Goal: Use online tool/utility: Utilize a website feature to perform a specific function

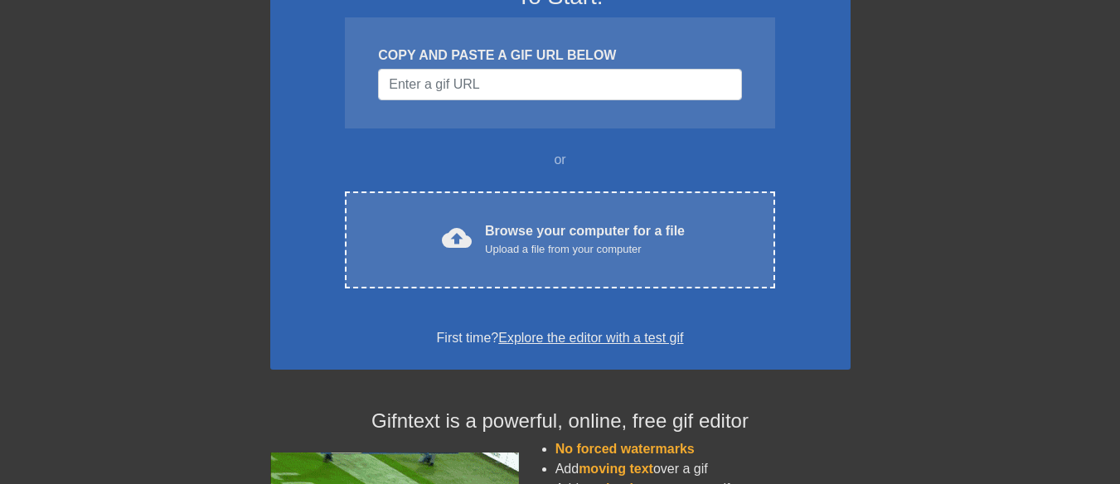
scroll to position [83, 0]
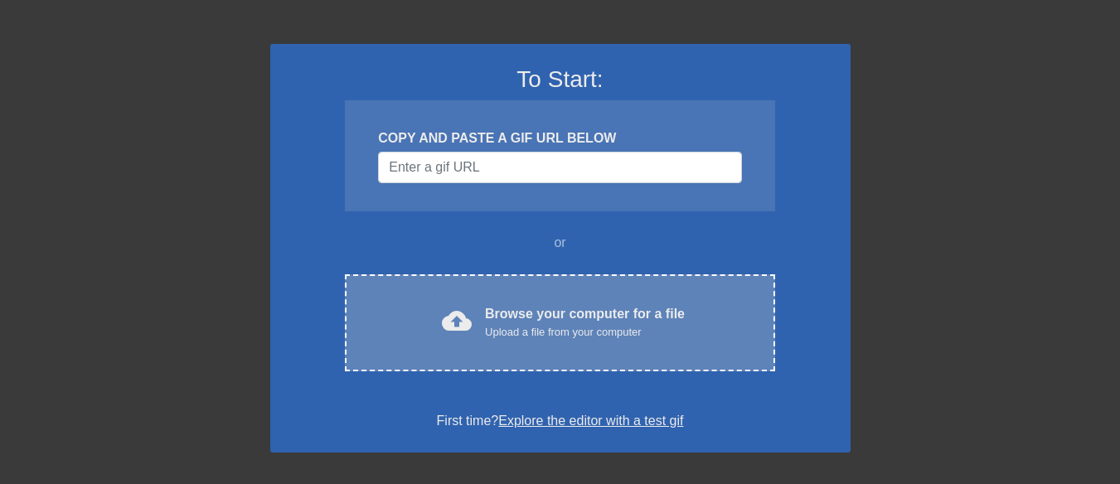
click at [507, 314] on div "Browse your computer for a file Upload a file from your computer" at bounding box center [585, 322] width 200 height 36
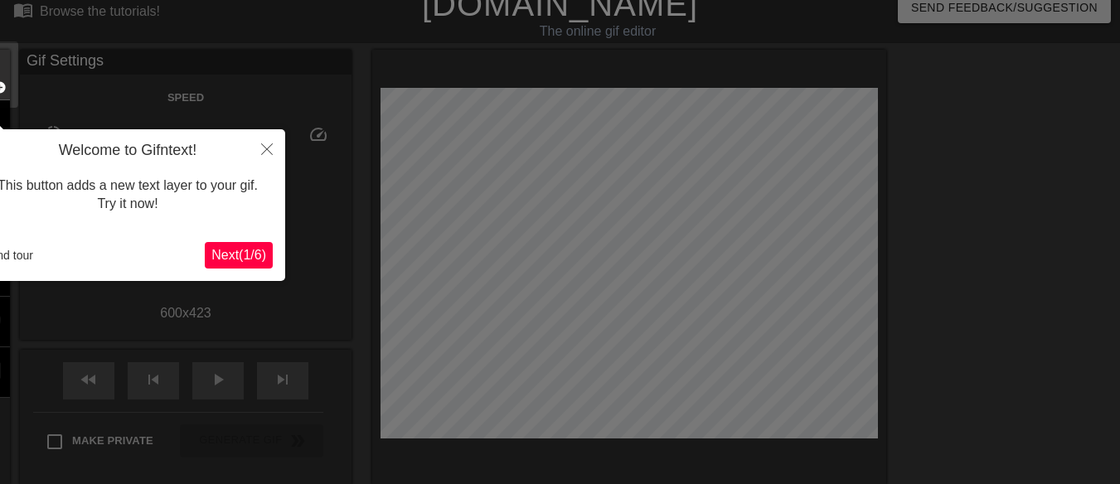
scroll to position [0, 0]
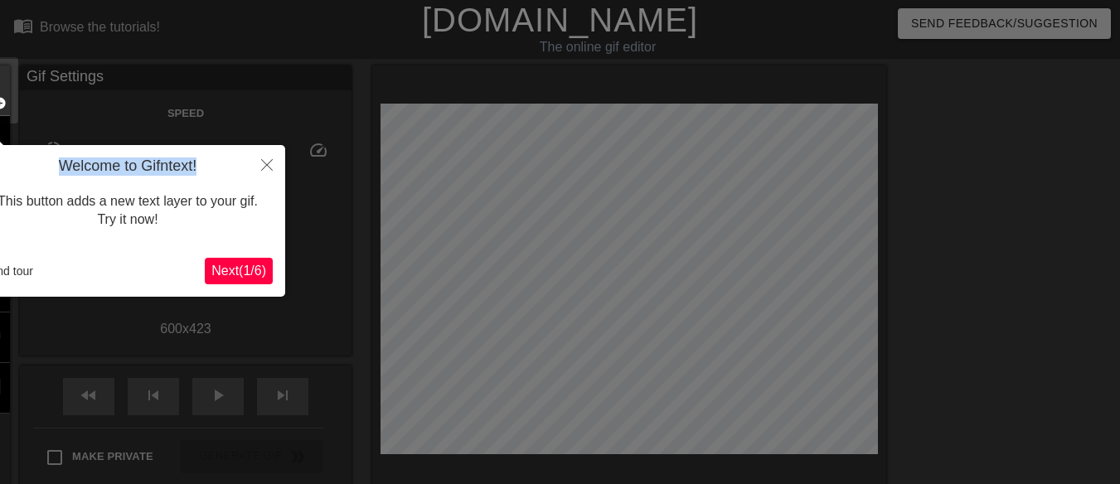
drag, startPoint x: 218, startPoint y: 160, endPoint x: 303, endPoint y: 144, distance: 86.0
click at [303, 144] on body "menu_book Browse the tutorials! [DOMAIN_NAME] The online gif editor Send Feedba…" at bounding box center [560, 369] width 1120 height 739
click at [223, 271] on span "Next ( 1 / 6 )" at bounding box center [238, 271] width 55 height 14
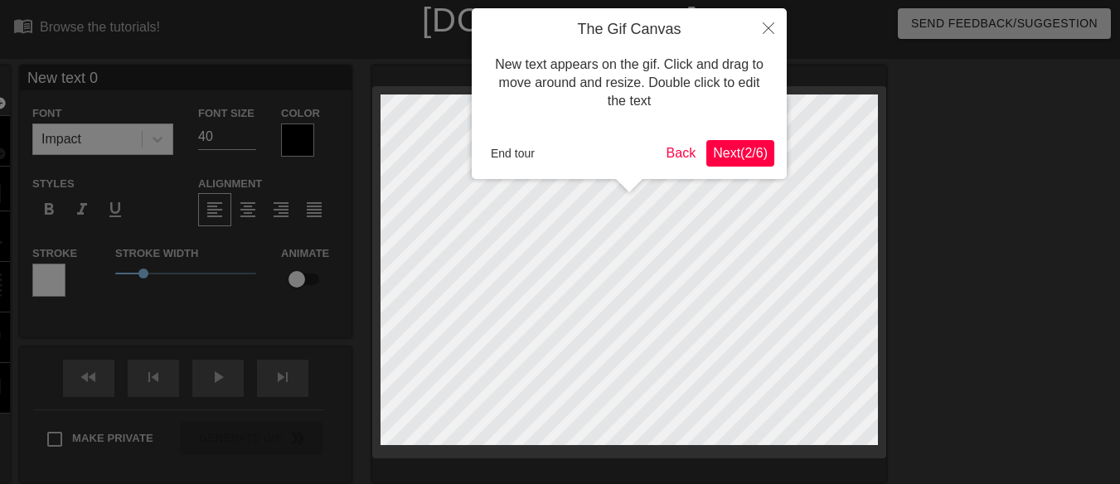
click at [736, 150] on span "Next ( 2 / 6 )" at bounding box center [740, 153] width 55 height 14
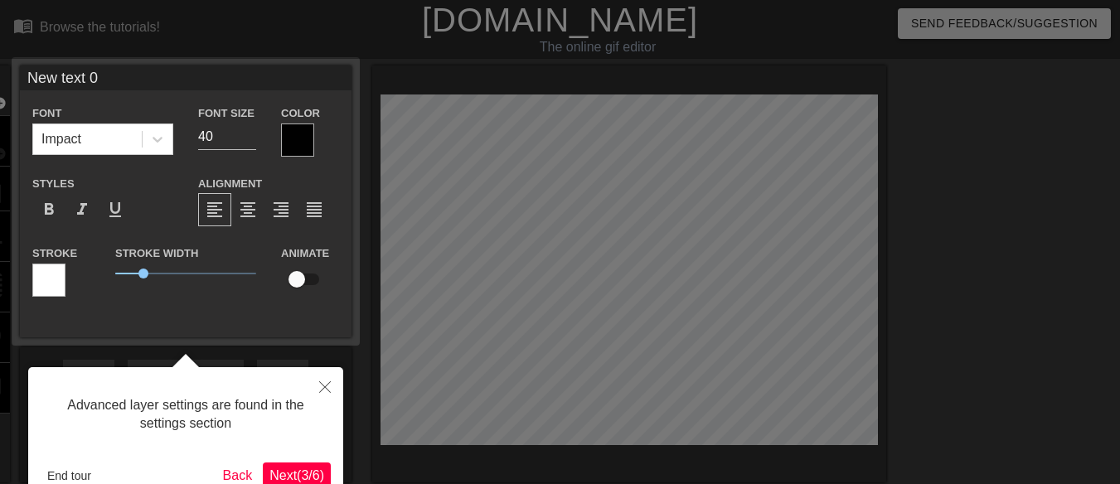
scroll to position [41, 0]
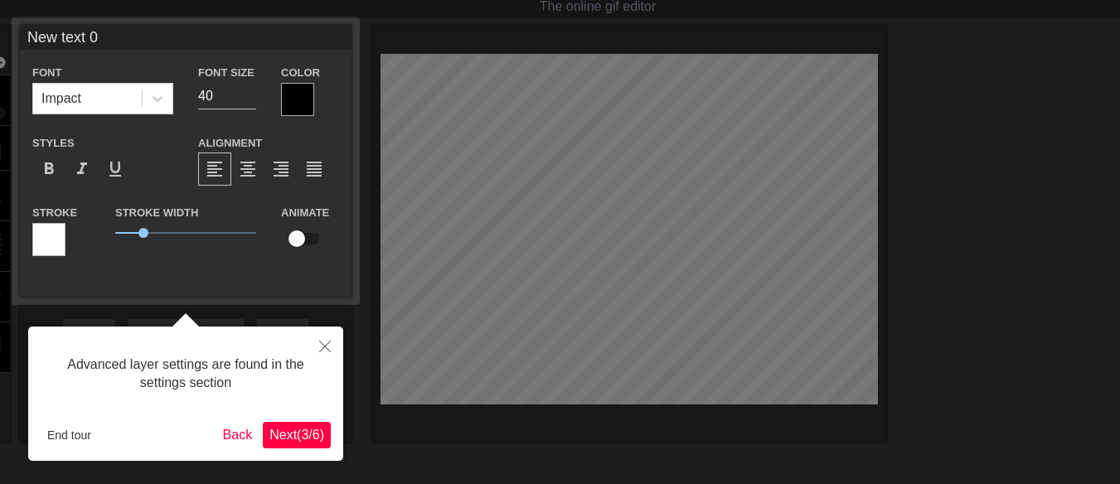
click at [289, 432] on span "Next ( 3 / 6 )" at bounding box center [297, 435] width 55 height 14
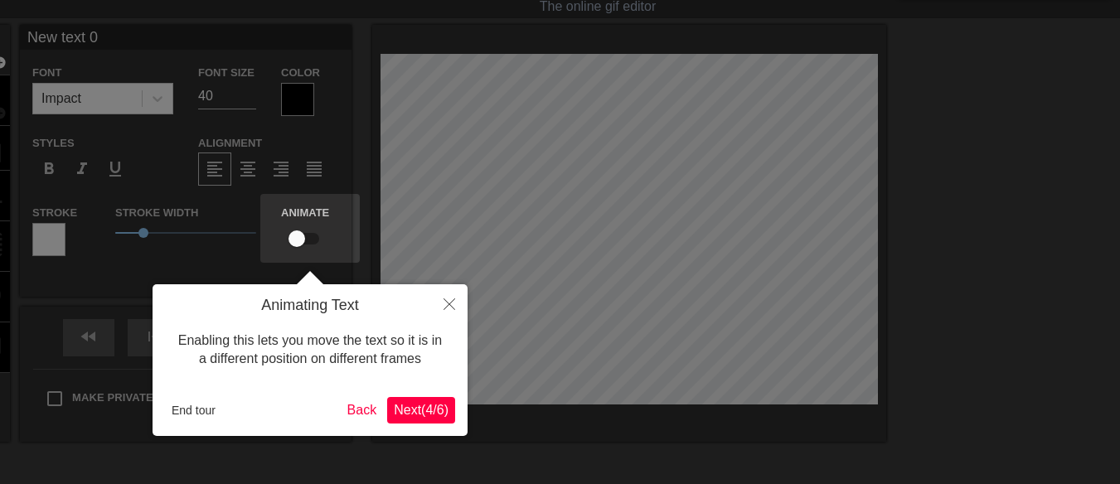
scroll to position [0, 0]
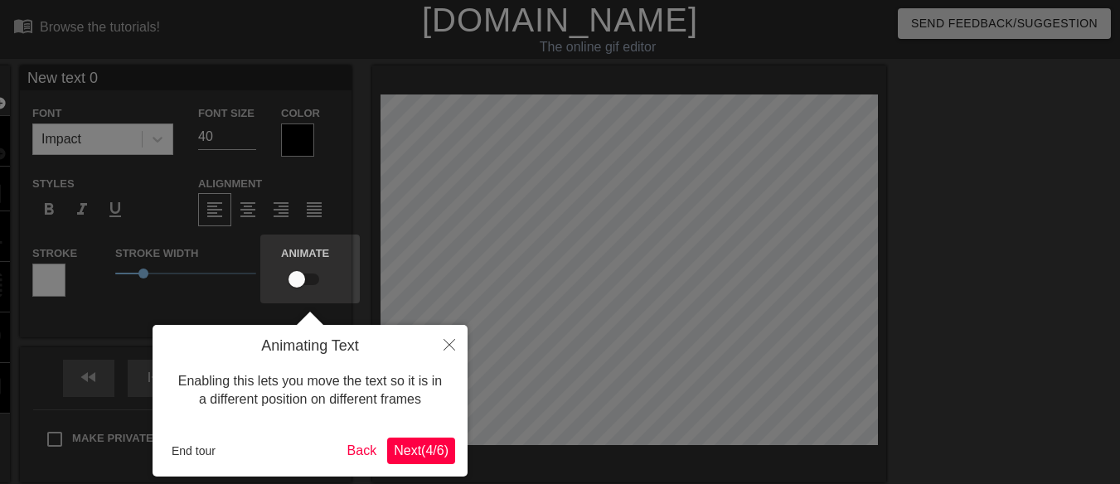
click at [420, 447] on span "Next ( 4 / 6 )" at bounding box center [421, 451] width 55 height 14
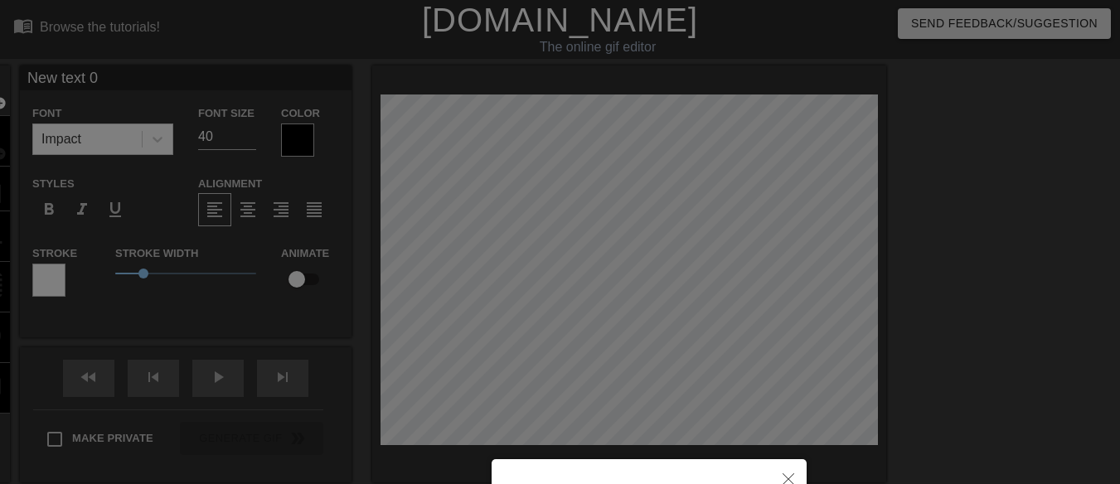
scroll to position [192, 0]
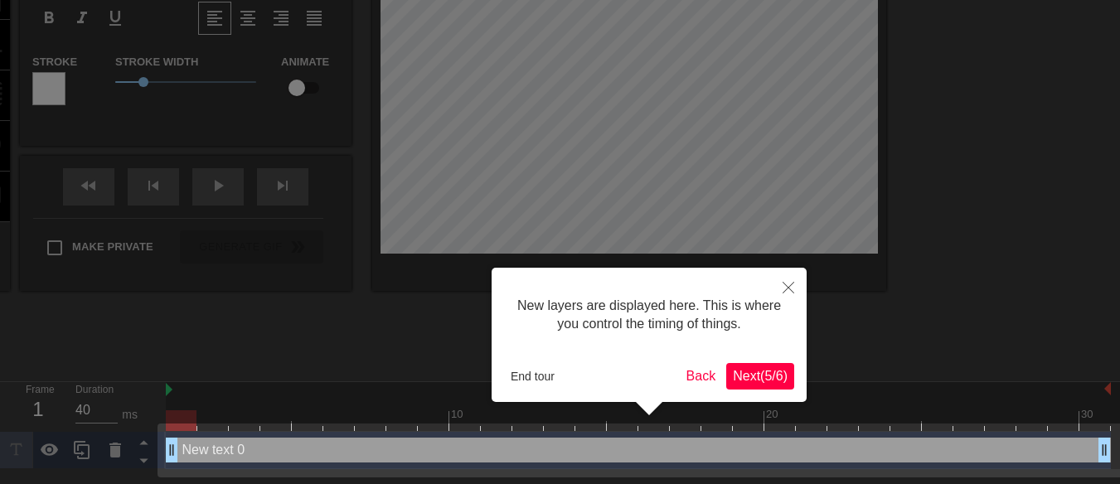
click at [749, 380] on span "Next ( 5 / 6 )" at bounding box center [760, 376] width 55 height 14
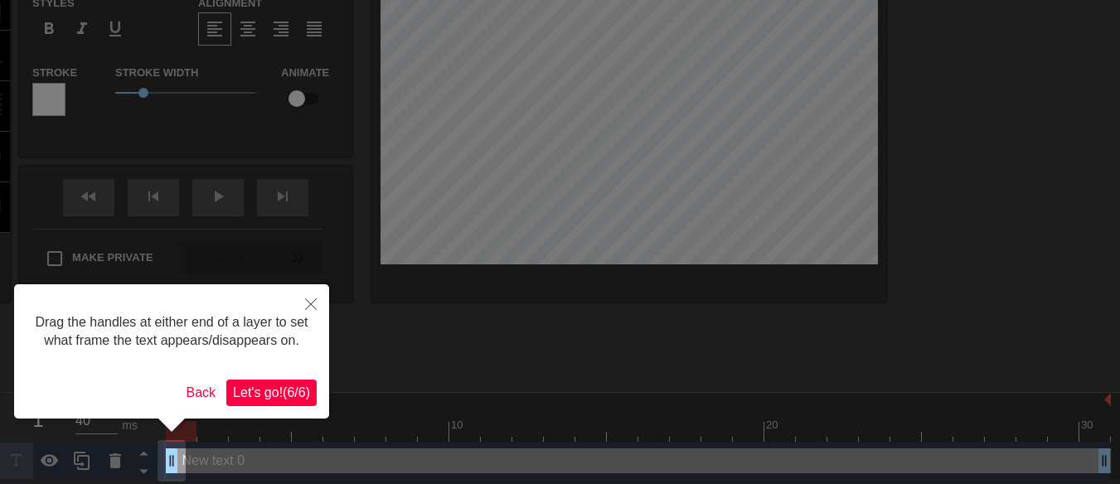
scroll to position [185, 0]
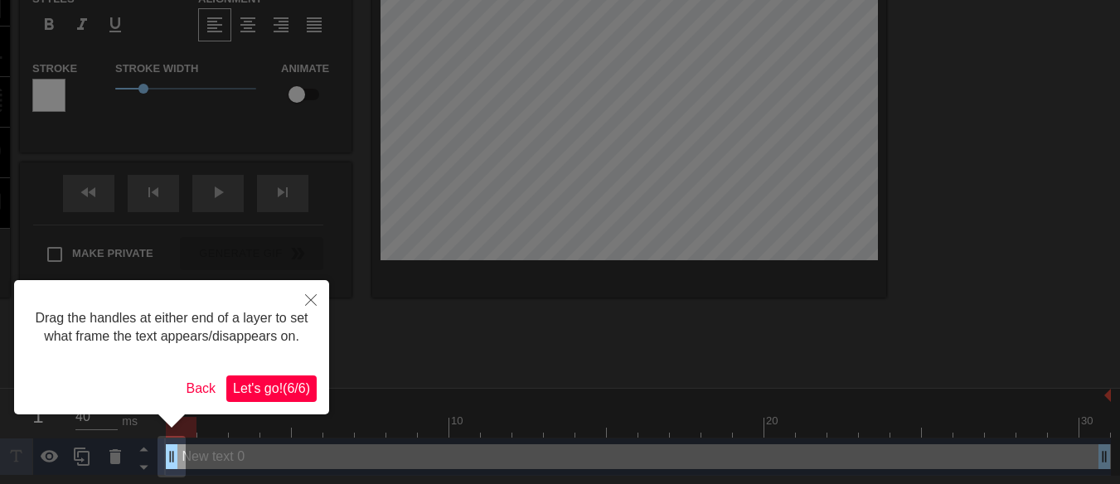
click at [256, 387] on span "Let's go! ( 6 / 6 )" at bounding box center [271, 388] width 77 height 14
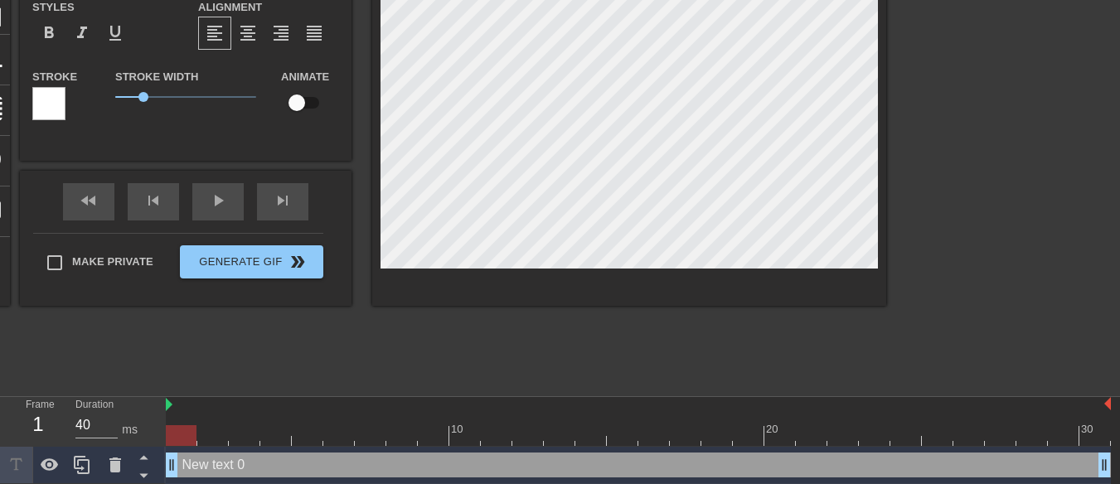
scroll to position [180, 0]
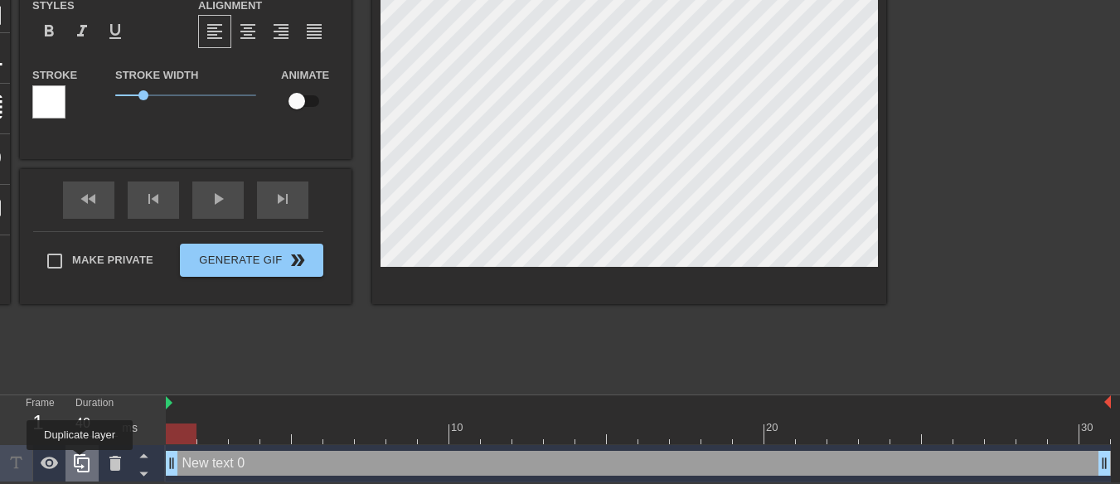
click at [80, 462] on icon at bounding box center [82, 464] width 20 height 20
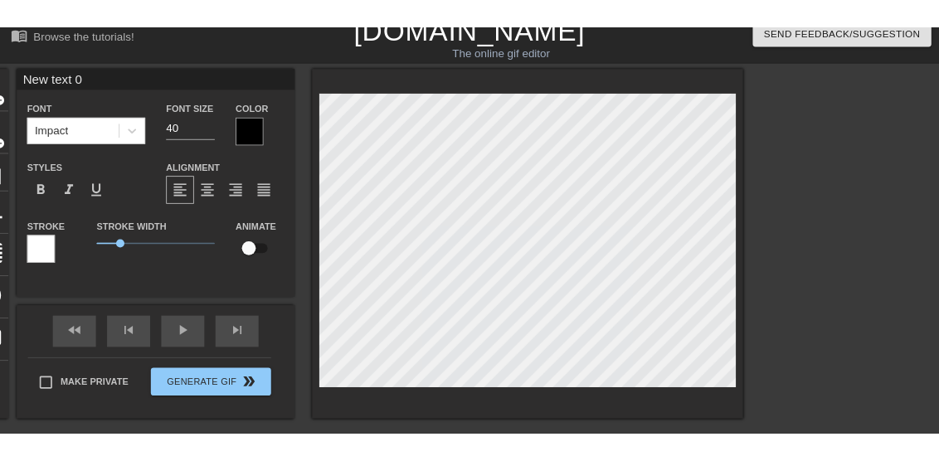
scroll to position [14, 0]
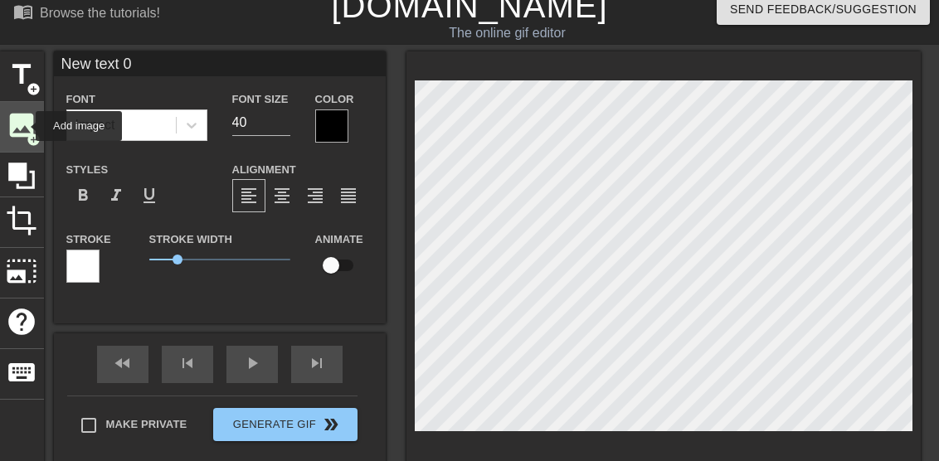
click at [25, 126] on span "image" at bounding box center [22, 125] width 32 height 32
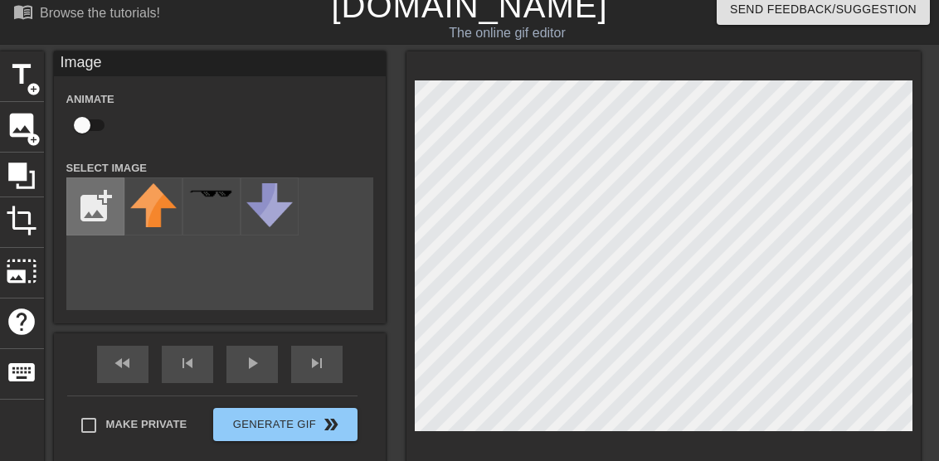
click at [93, 209] on input "file" at bounding box center [95, 206] width 56 height 56
type input "C:\fakepath\Beautiful Bride.jpg"
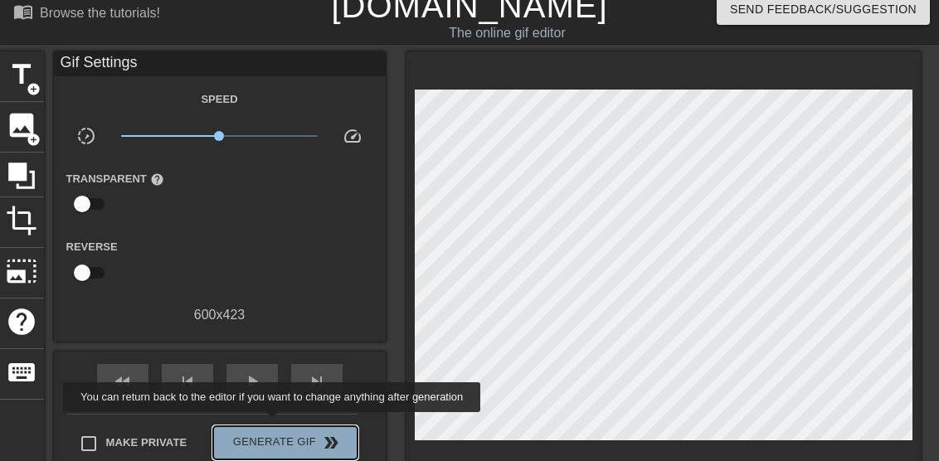
click at [274, 426] on button "Generate Gif double_arrow" at bounding box center [284, 442] width 143 height 33
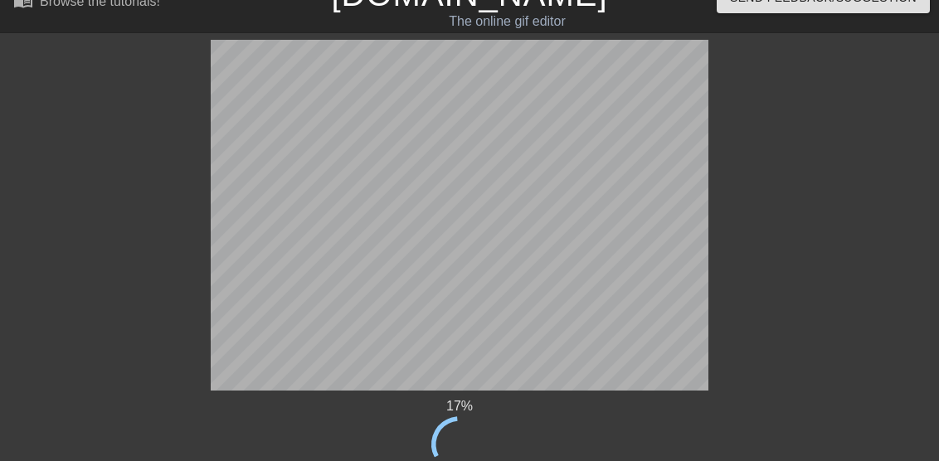
scroll to position [0, 0]
